Goal: Task Accomplishment & Management: Manage account settings

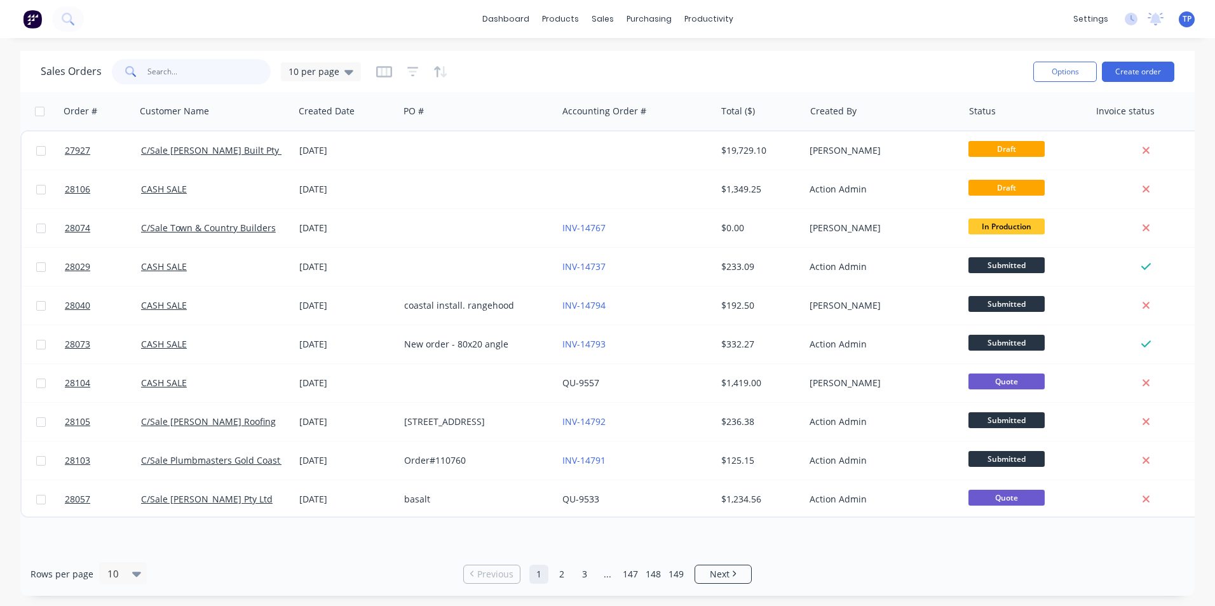
click at [233, 74] on input "text" at bounding box center [209, 71] width 124 height 25
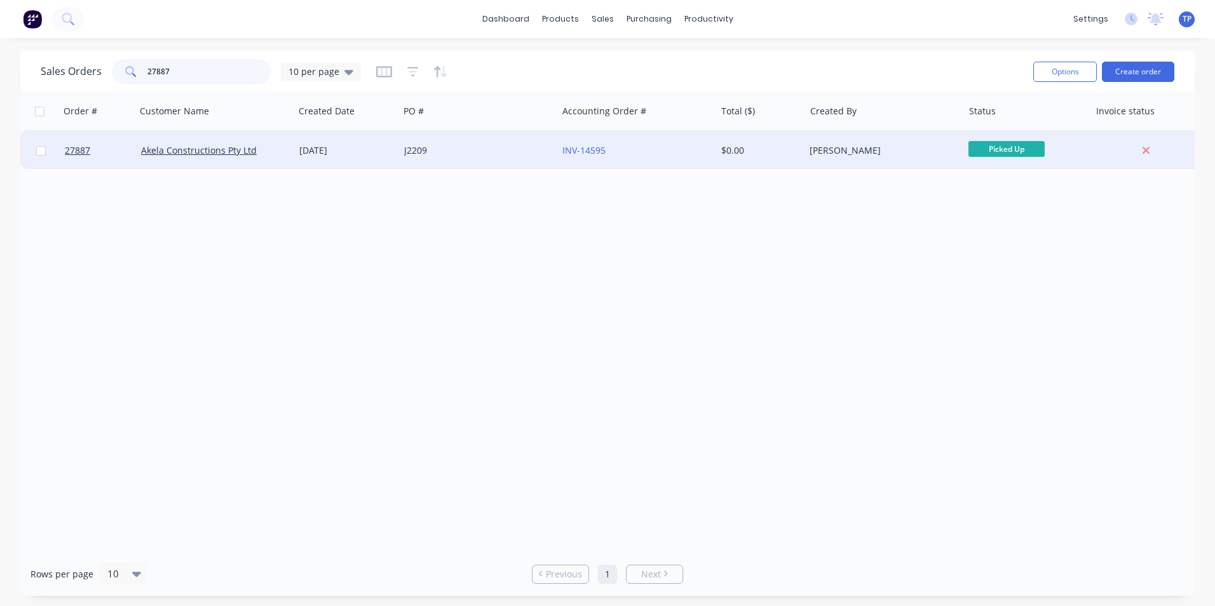
type input "27887"
click at [529, 153] on div "J2209" at bounding box center [474, 150] width 141 height 13
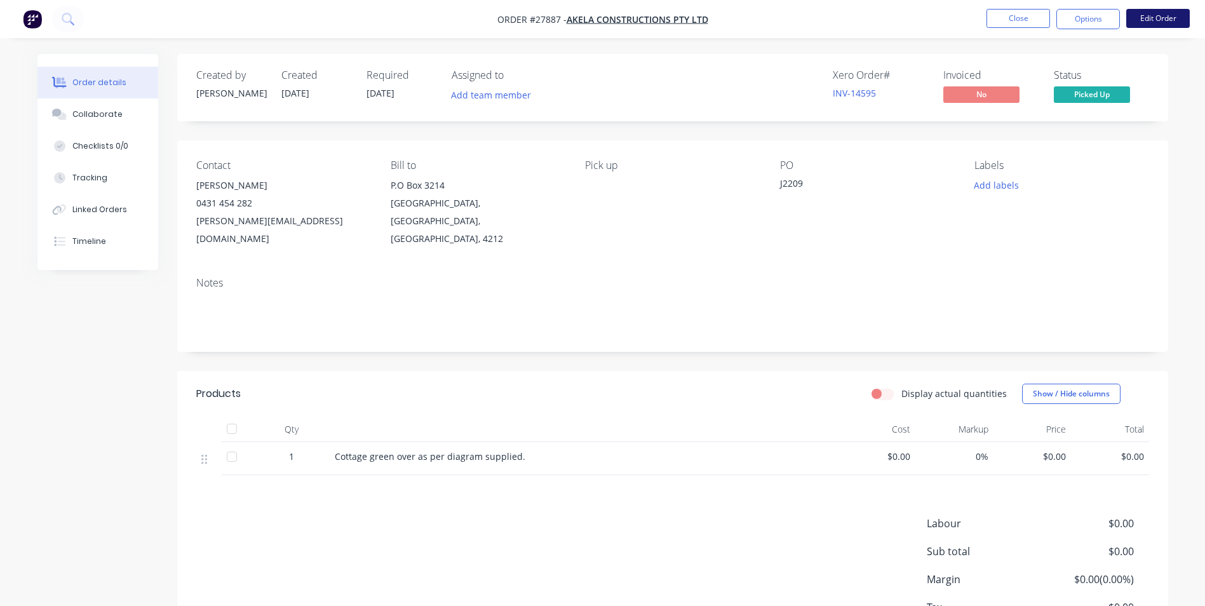
click at [1170, 20] on button "Edit Order" at bounding box center [1159, 18] width 64 height 19
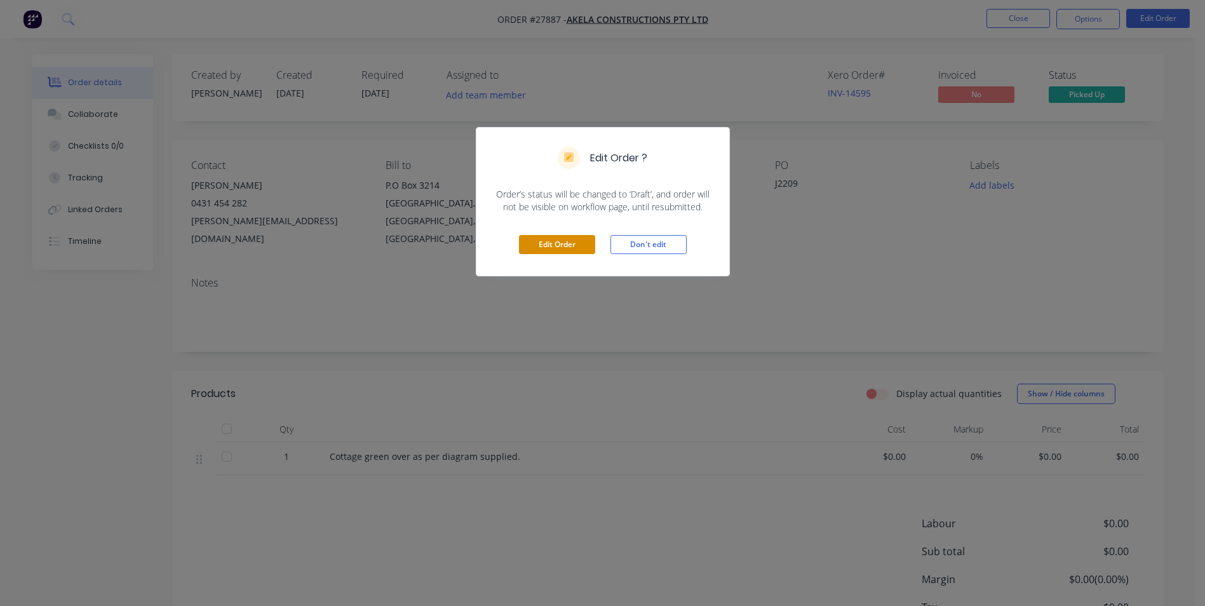
click at [580, 253] on button "Edit Order" at bounding box center [557, 244] width 76 height 19
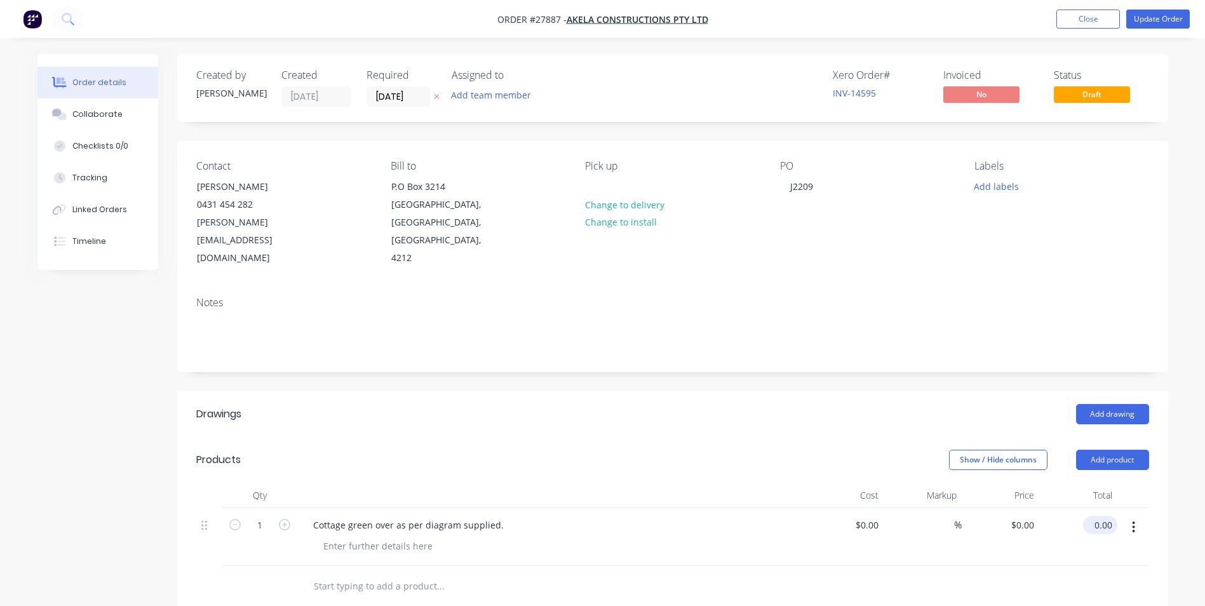
click at [1095, 516] on input "0.00" at bounding box center [1103, 525] width 29 height 18
type input "110"
type input "$110.00"
click at [1106, 588] on div at bounding box center [672, 586] width 953 height 41
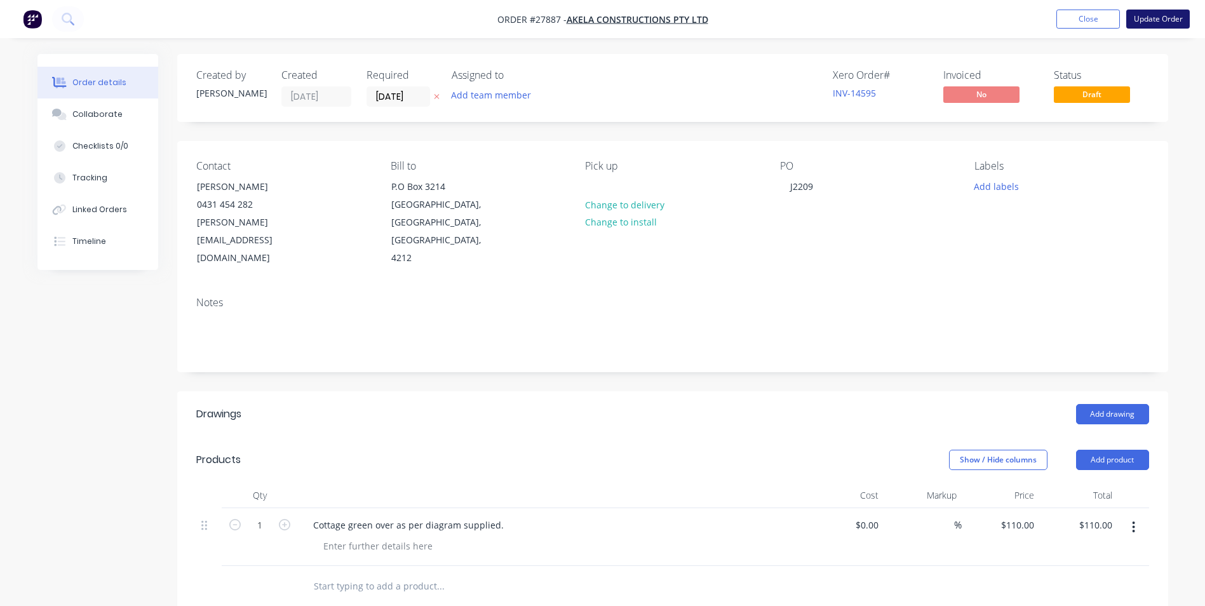
click at [1164, 21] on button "Update Order" at bounding box center [1159, 19] width 64 height 19
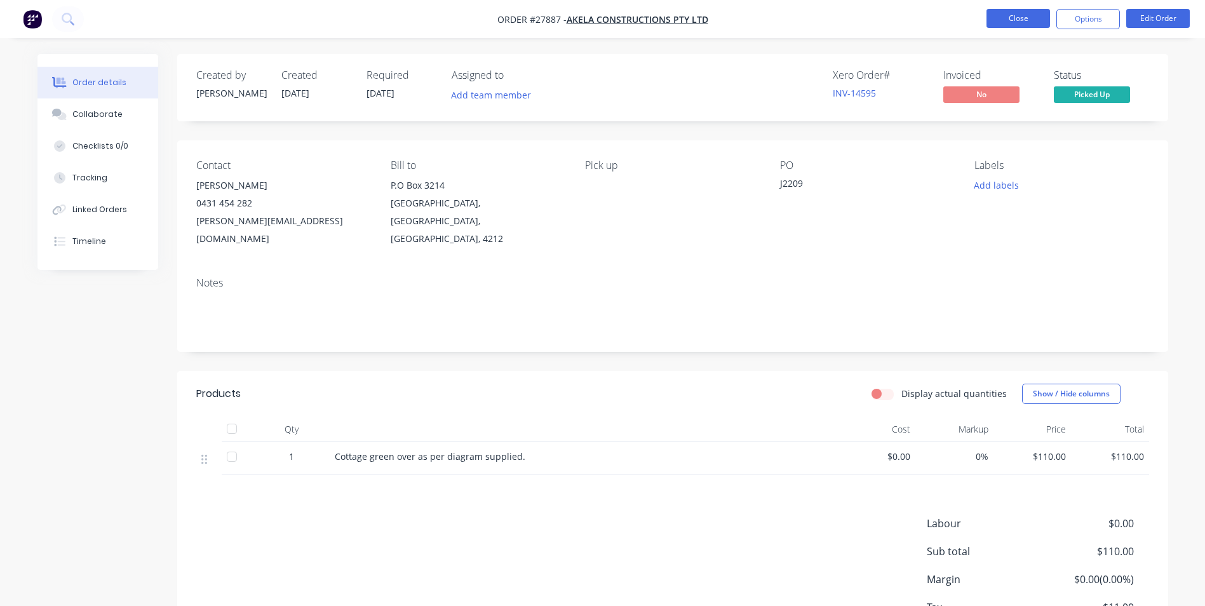
click at [1003, 22] on button "Close" at bounding box center [1019, 18] width 64 height 19
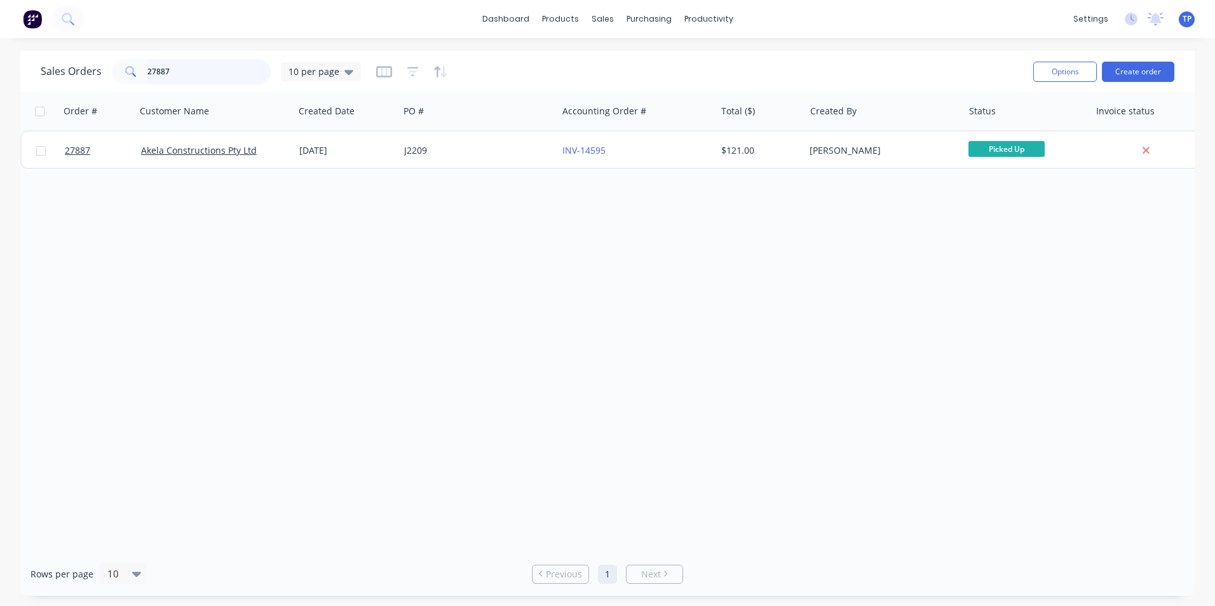
click at [183, 72] on input "27887" at bounding box center [209, 71] width 124 height 25
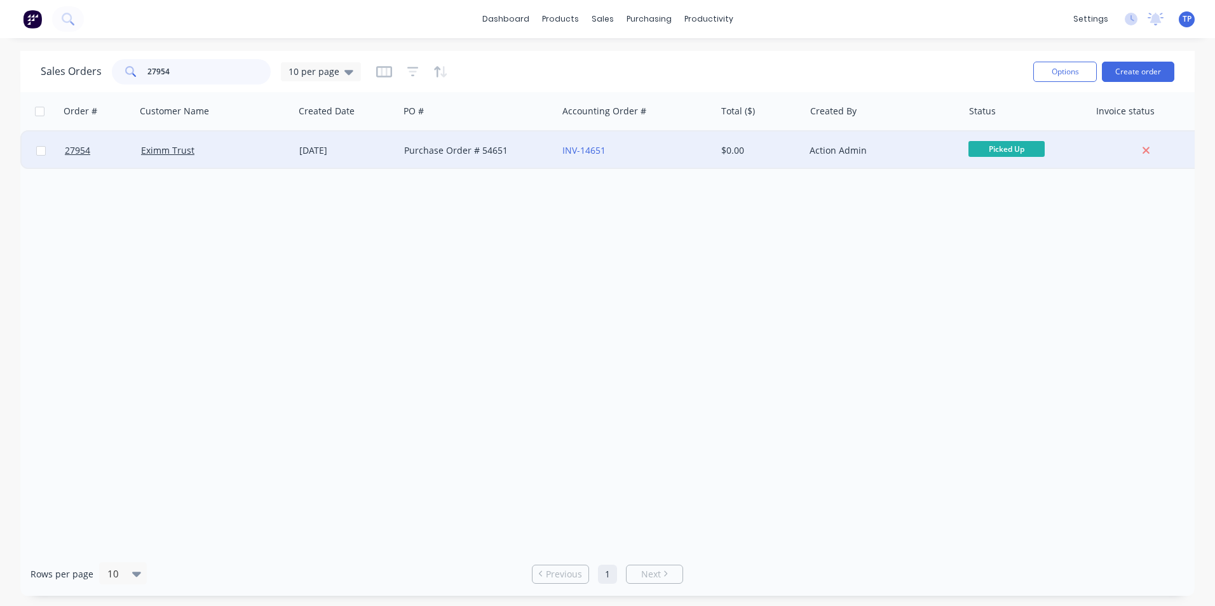
type input "27954"
click at [528, 150] on div "Purchase Order # 54651" at bounding box center [474, 150] width 141 height 13
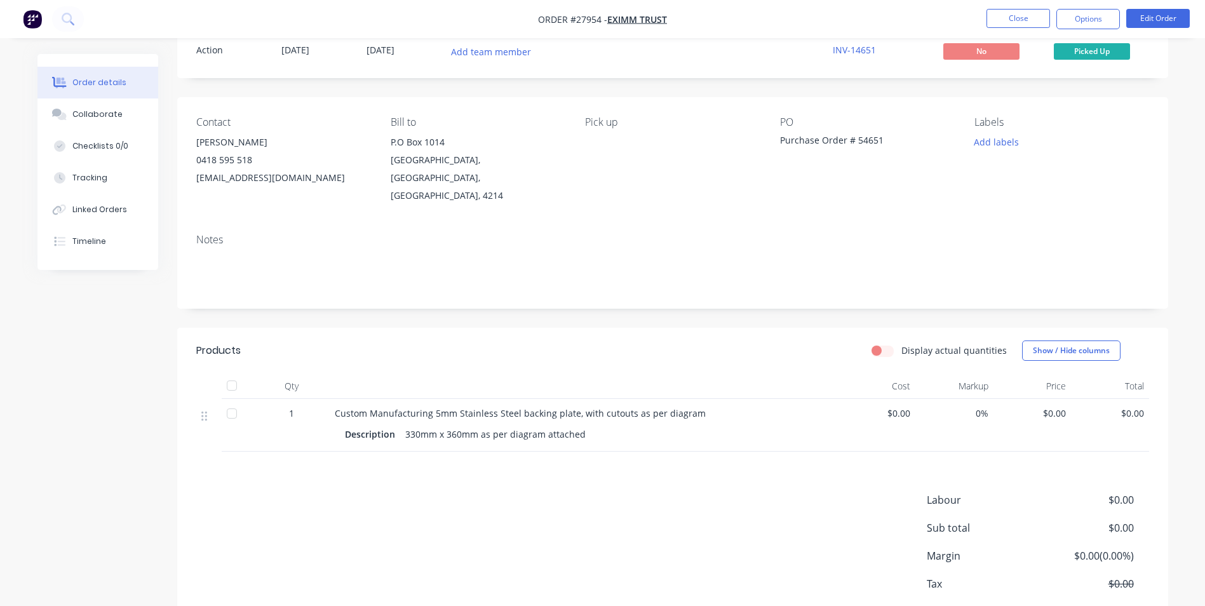
scroll to position [97, 0]
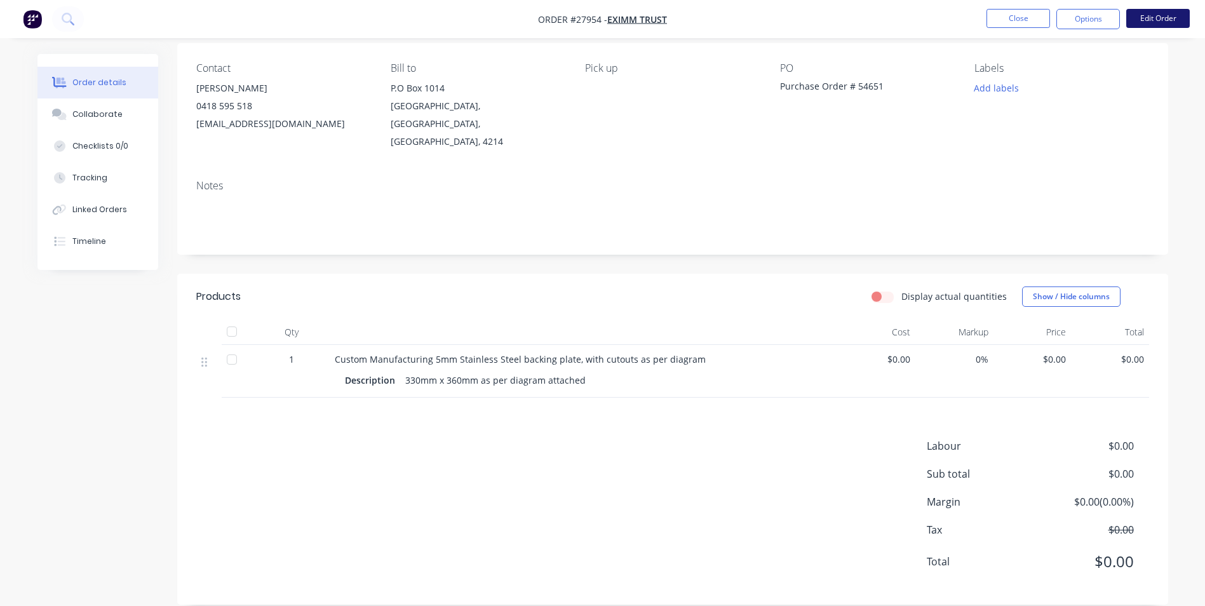
click at [1161, 16] on button "Edit Order" at bounding box center [1159, 18] width 64 height 19
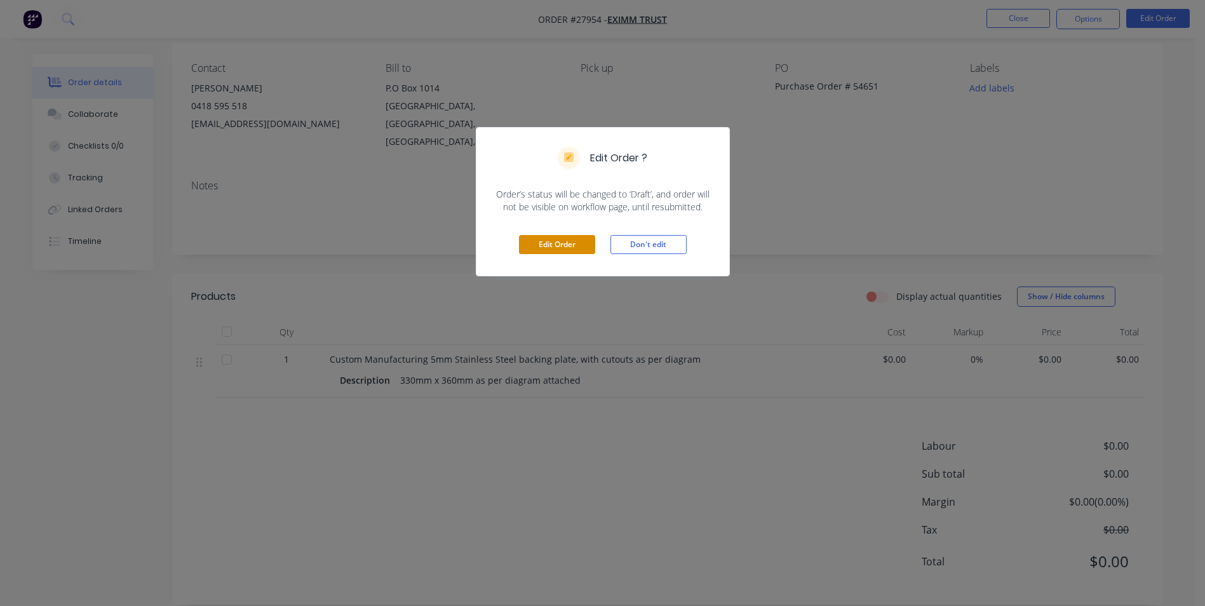
click at [544, 245] on button "Edit Order" at bounding box center [557, 244] width 76 height 19
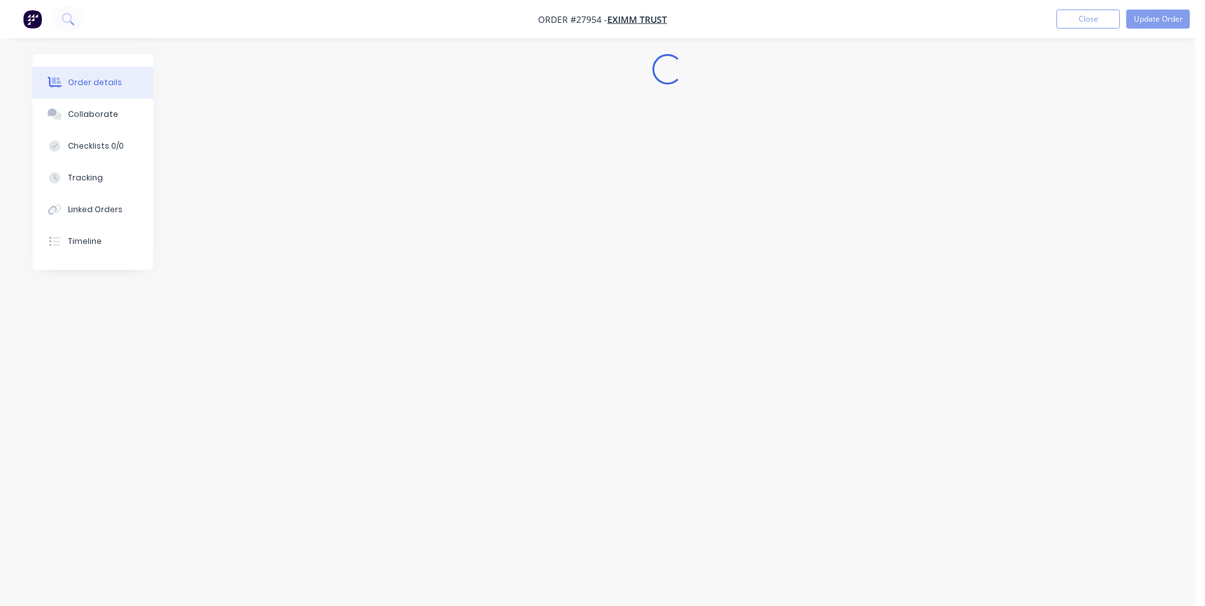
scroll to position [0, 0]
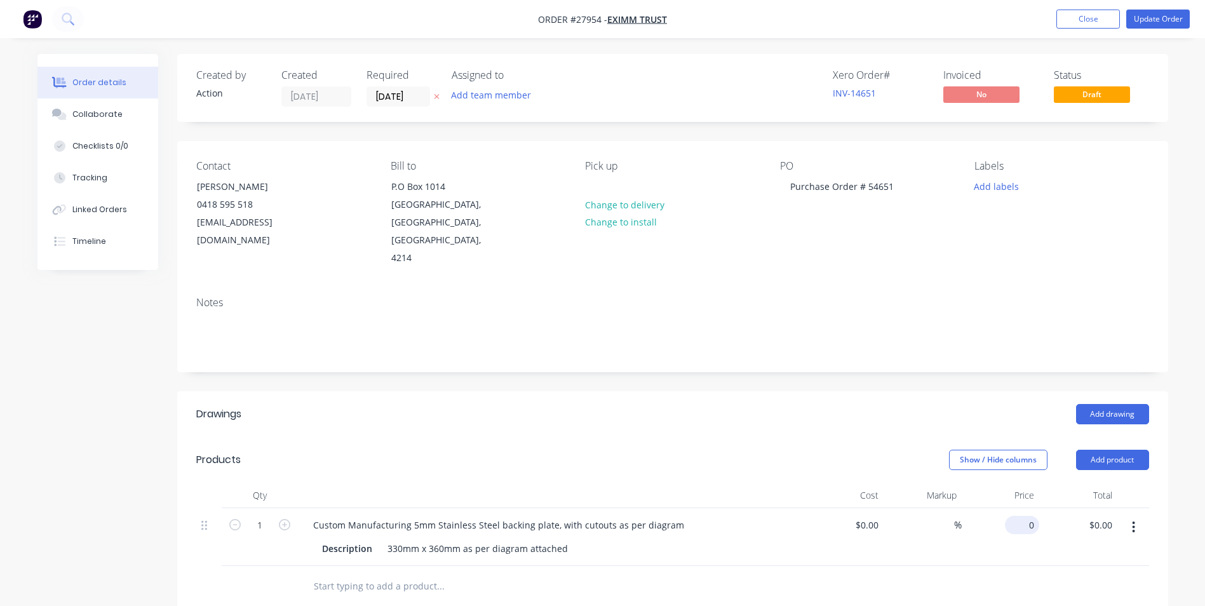
click at [1033, 516] on input "0" at bounding box center [1024, 525] width 29 height 18
type input "$174.95"
drag, startPoint x: 1186, startPoint y: 161, endPoint x: 1184, endPoint y: 148, distance: 12.8
click at [1186, 161] on div "Order details Collaborate Checklists 0/0 Tracking Linked Orders Timeline Order …" at bounding box center [602, 466] width 1205 height 932
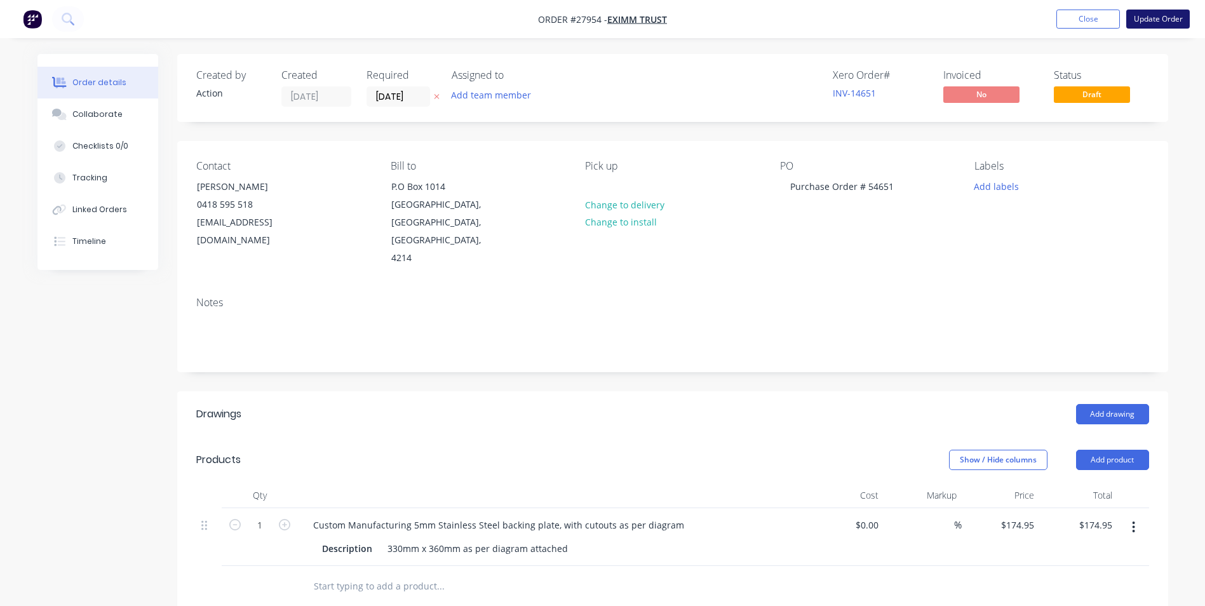
click at [1136, 17] on button "Update Order" at bounding box center [1159, 19] width 64 height 19
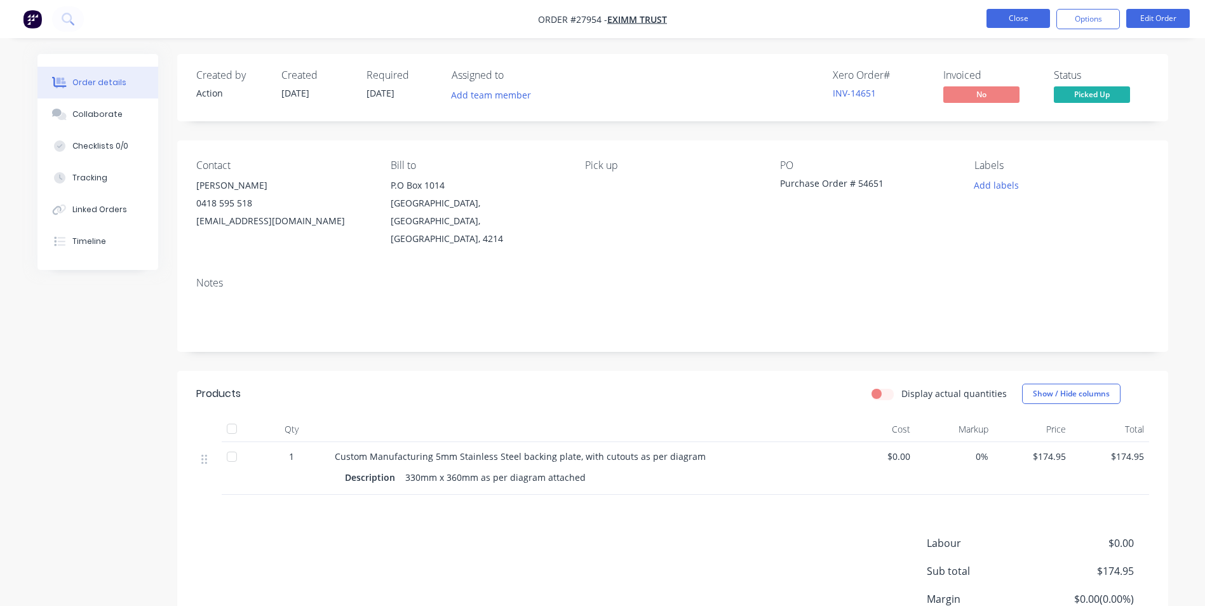
click at [1010, 22] on button "Close" at bounding box center [1019, 18] width 64 height 19
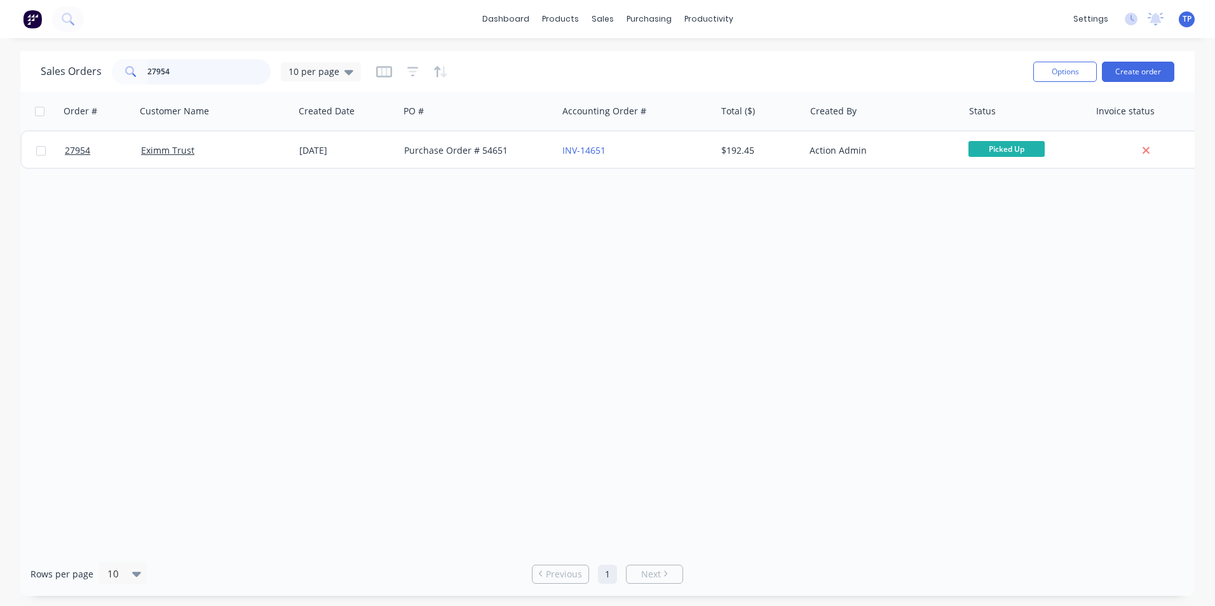
click at [184, 70] on input "27954" at bounding box center [209, 71] width 124 height 25
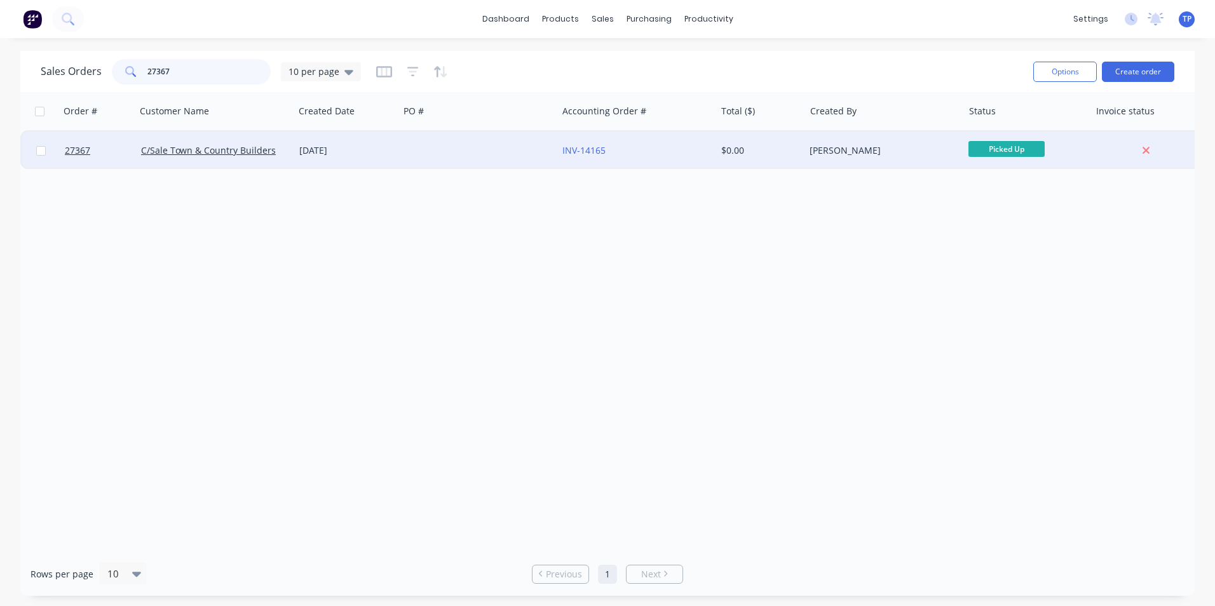
type input "27367"
click at [408, 149] on div at bounding box center [478, 151] width 158 height 38
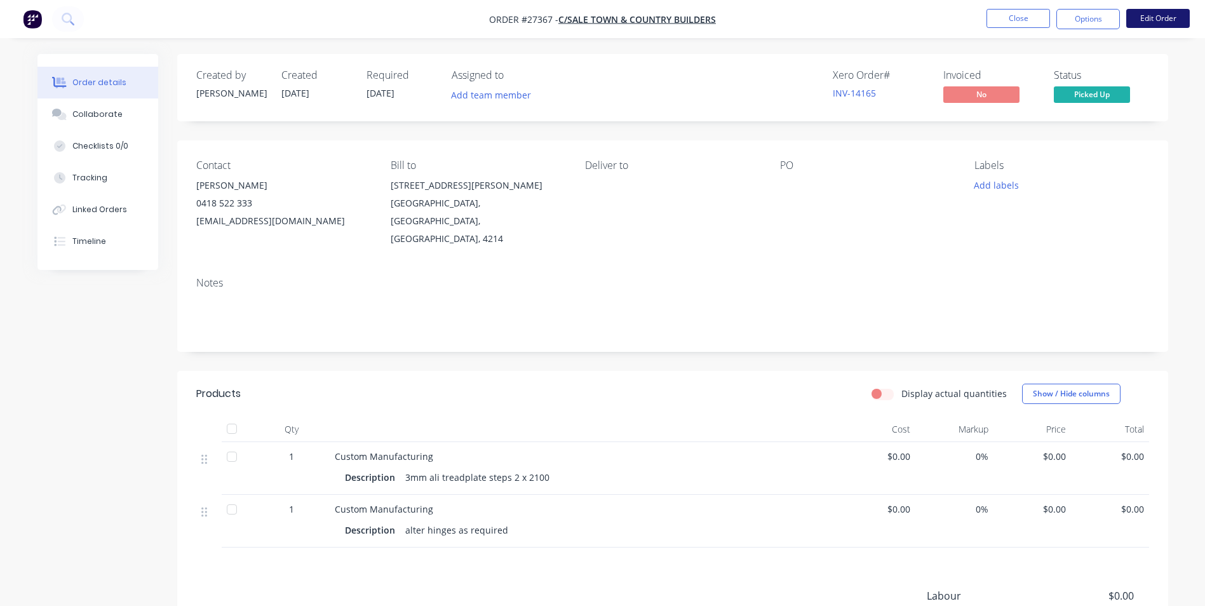
click at [1148, 22] on button "Edit Order" at bounding box center [1159, 18] width 64 height 19
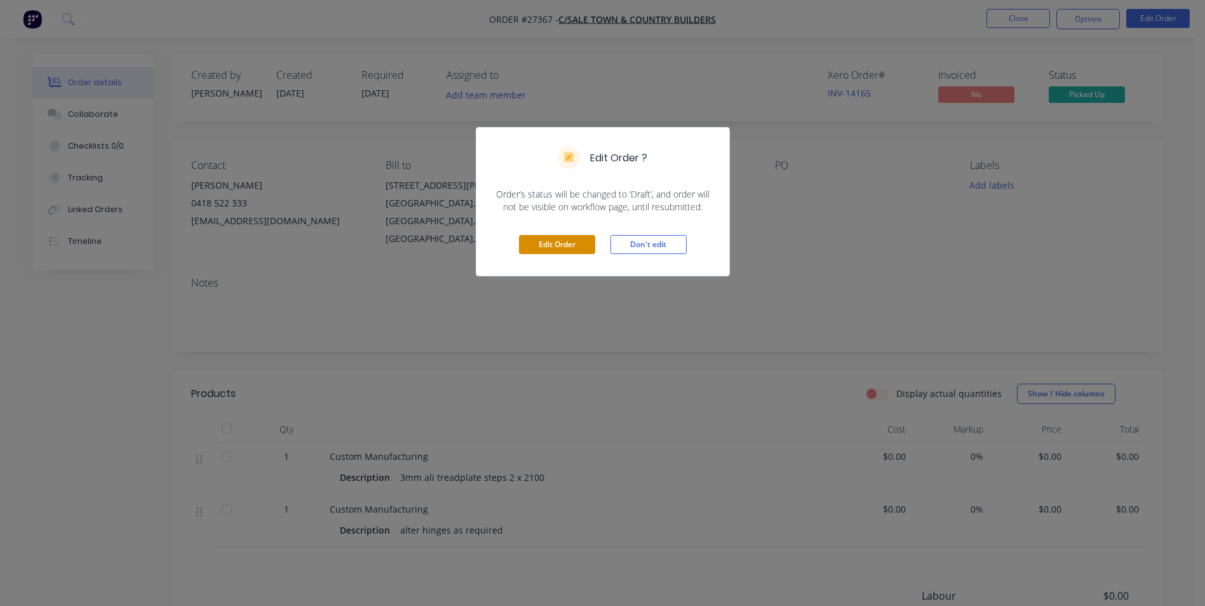
click at [550, 240] on button "Edit Order" at bounding box center [557, 244] width 76 height 19
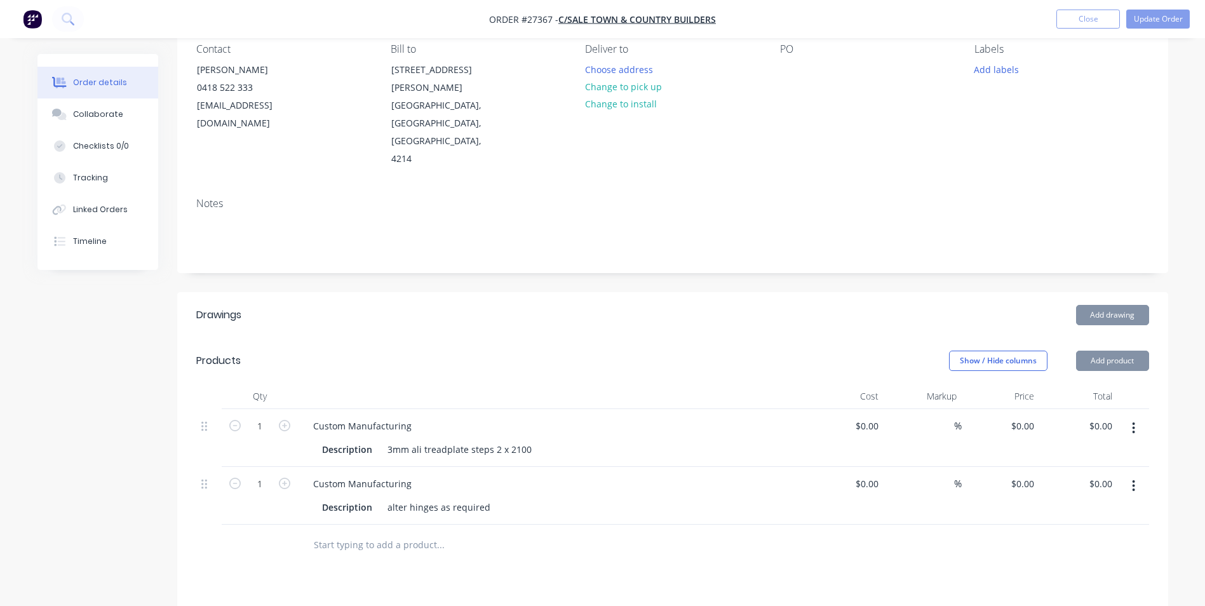
scroll to position [254, 0]
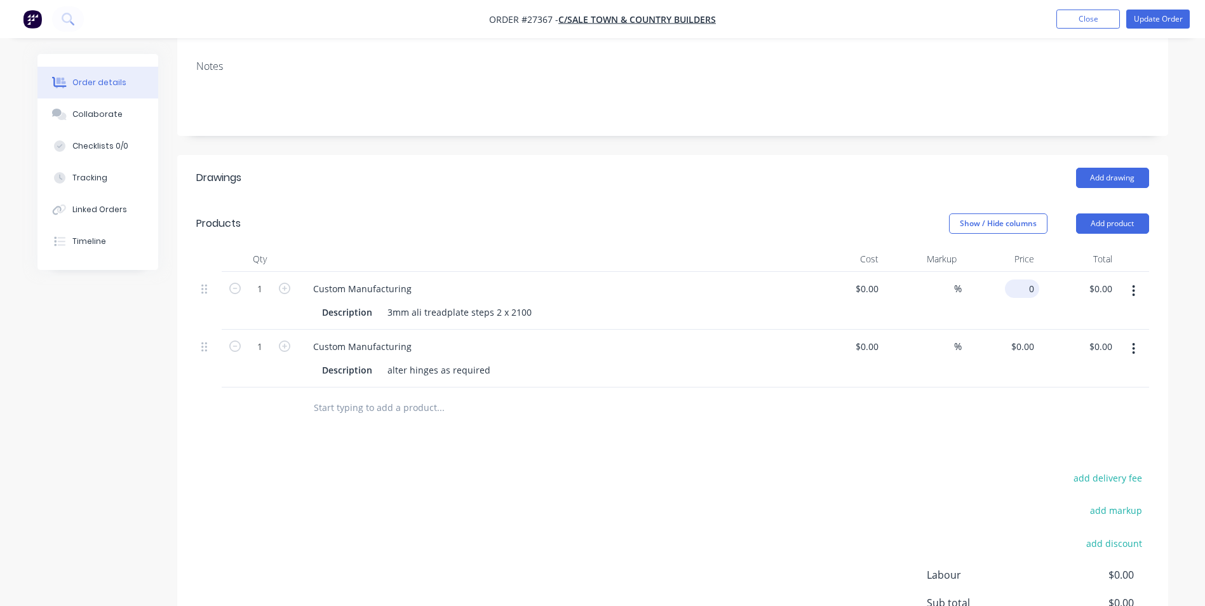
click at [1031, 280] on input "0" at bounding box center [1024, 289] width 29 height 18
type input "$1,295.25"
drag, startPoint x: 1060, startPoint y: 380, endPoint x: 1061, endPoint y: 373, distance: 7.0
click at [1057, 388] on div at bounding box center [672, 408] width 953 height 41
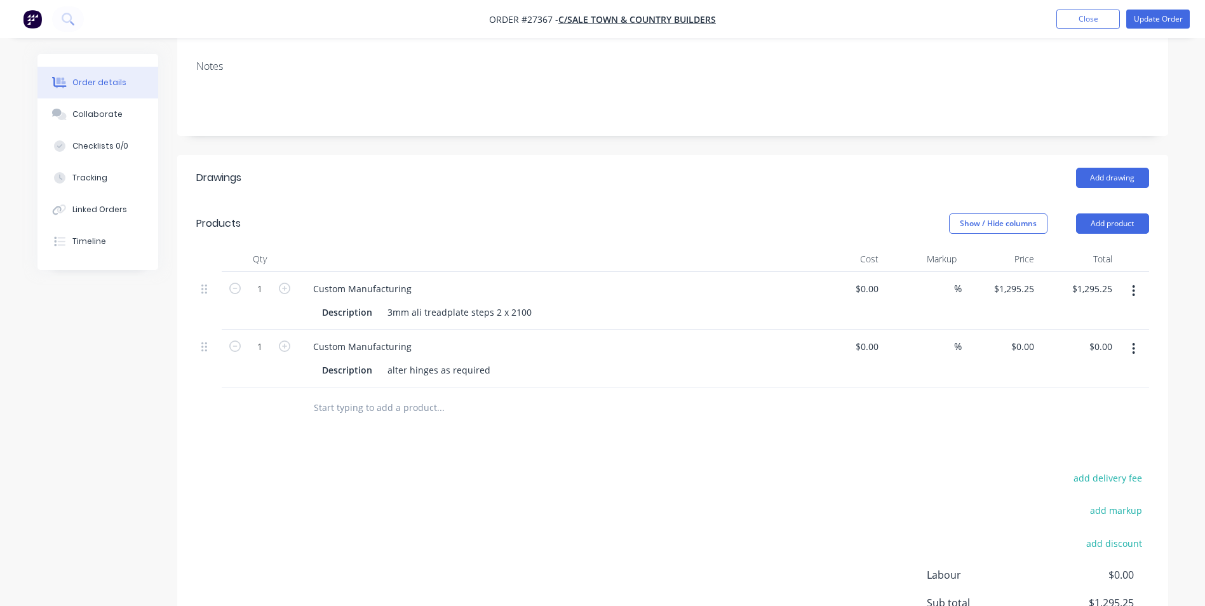
click at [1136, 342] on icon "button" at bounding box center [1133, 349] width 3 height 14
click at [1047, 449] on div "Delete" at bounding box center [1089, 458] width 98 height 18
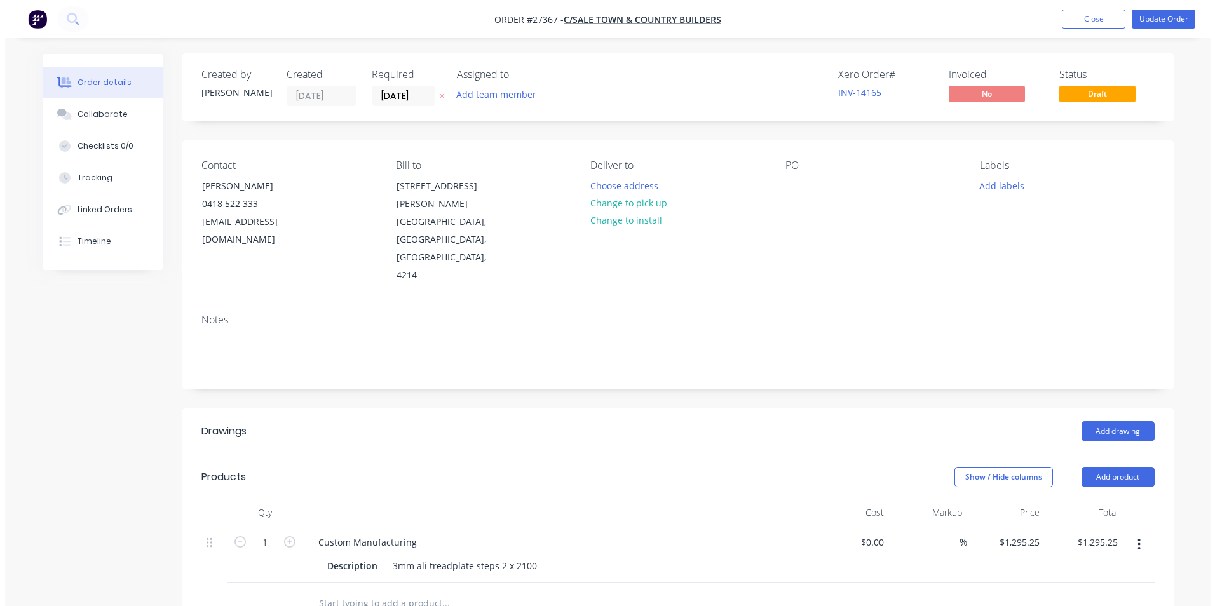
scroll to position [0, 0]
click at [739, 315] on div "Notes" at bounding box center [672, 321] width 953 height 12
click at [1160, 19] on button "Update Order" at bounding box center [1159, 19] width 64 height 19
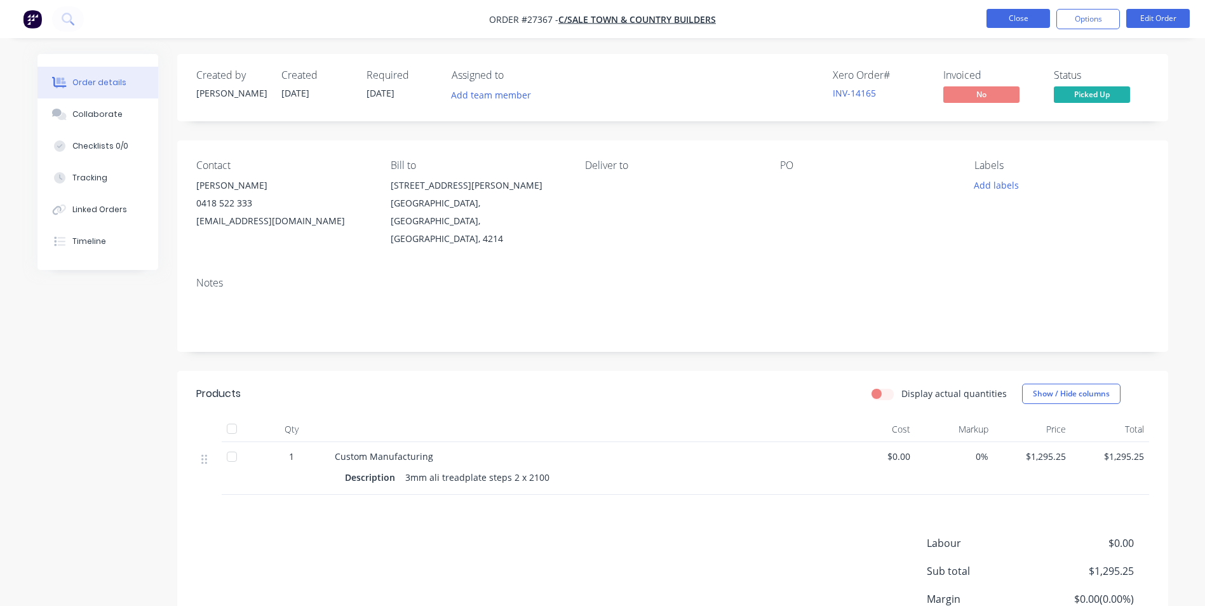
click at [1015, 13] on button "Close" at bounding box center [1019, 18] width 64 height 19
